Goal: Information Seeking & Learning: Understand process/instructions

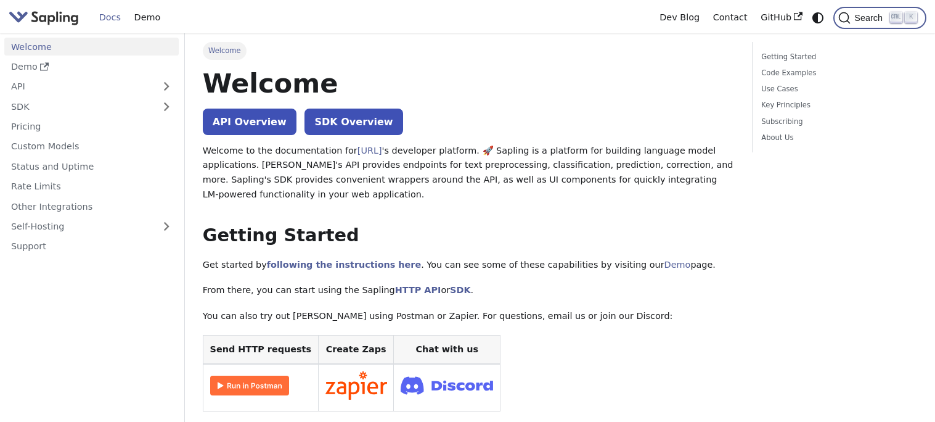
click at [867, 18] on span "Search" at bounding box center [870, 18] width 39 height 10
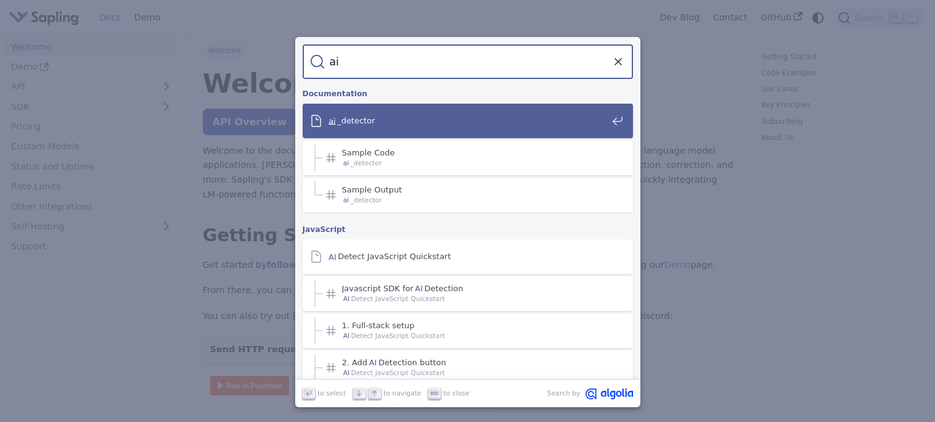
type input "ai"
click at [450, 113] on div "ai _detector" at bounding box center [471, 121] width 323 height 35
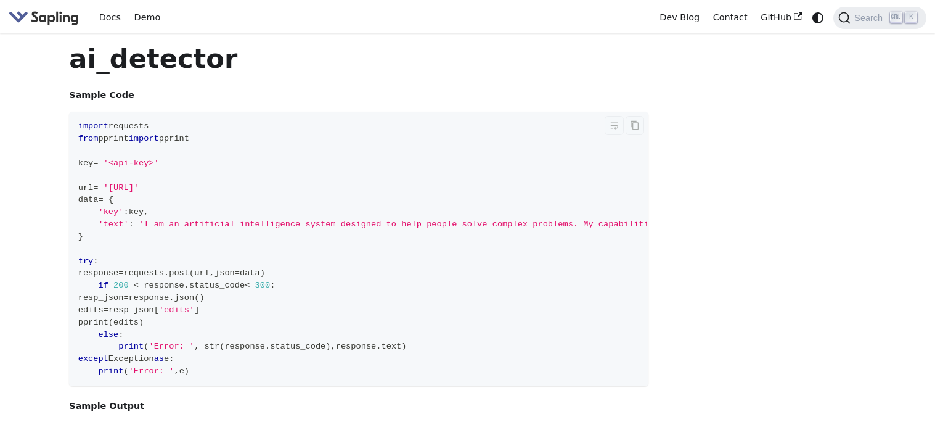
click at [96, 129] on span "import" at bounding box center [93, 125] width 30 height 9
click at [93, 124] on span "import" at bounding box center [93, 125] width 30 height 9
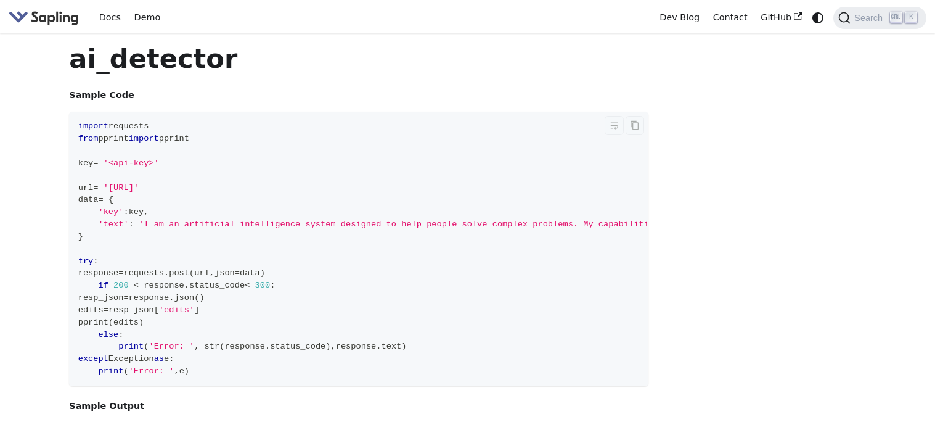
click at [70, 147] on code "import requests from pprint import pprint key = '<api-key>' url = '[URL]' data …" at bounding box center [578, 249] width 1018 height 275
click at [854, 20] on span "Search" at bounding box center [870, 18] width 39 height 10
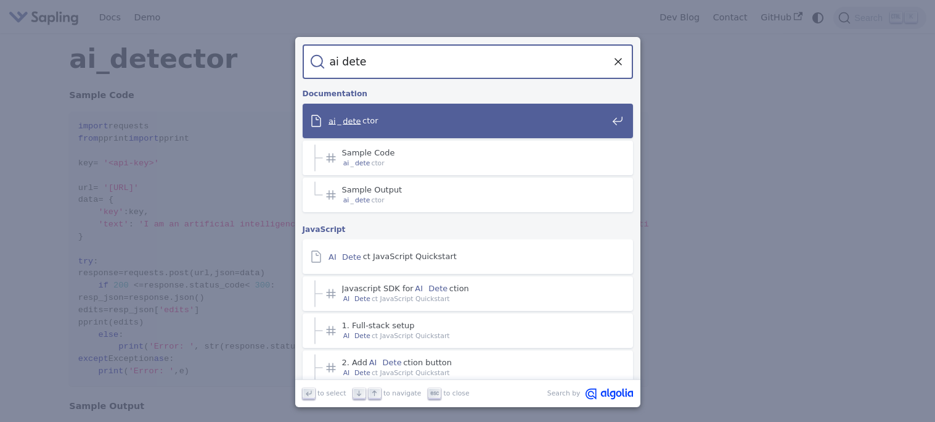
type input "ai detec"
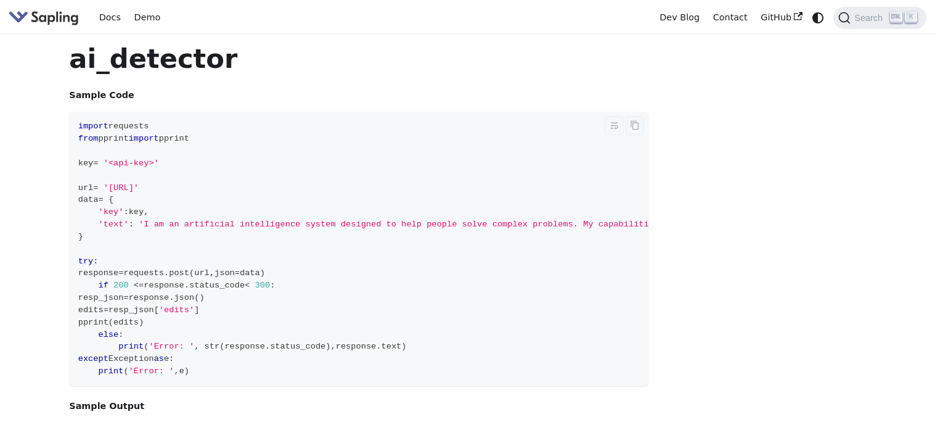
click at [154, 140] on span "import" at bounding box center [144, 138] width 30 height 9
click at [91, 134] on span "from" at bounding box center [88, 138] width 20 height 9
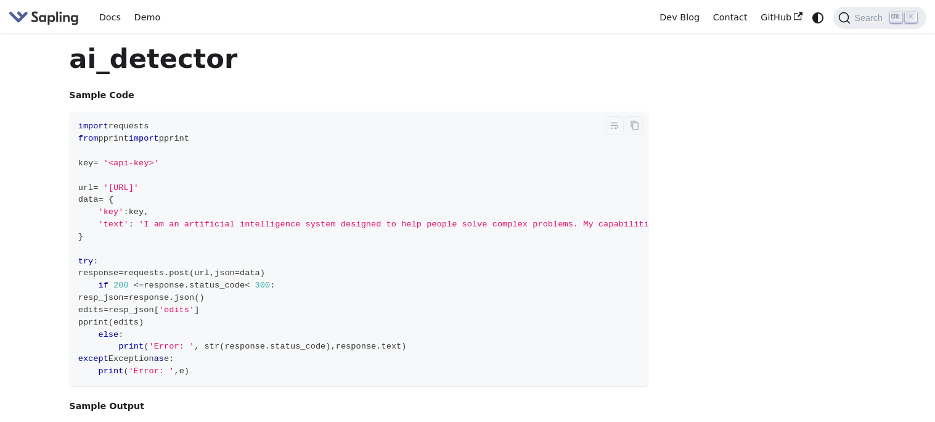
click at [488, 324] on code "import requests from pprint import pprint key = '<api-key>' url = '[URL]' data …" at bounding box center [578, 249] width 1018 height 275
click at [134, 12] on link "Demo" at bounding box center [147, 17] width 39 height 19
